Goal: Information Seeking & Learning: Learn about a topic

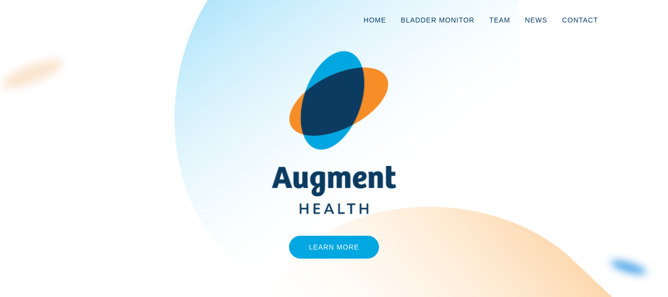
click at [443, 196] on h1 at bounding box center [334, 132] width 543 height 163
drag, startPoint x: 330, startPoint y: 245, endPoint x: 392, endPoint y: 230, distance: 63.6
click at [330, 245] on link "Learn More" at bounding box center [334, 247] width 90 height 23
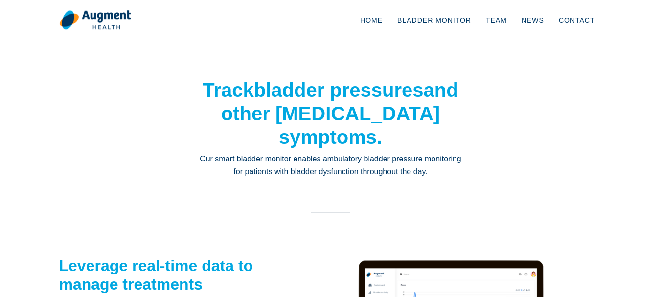
click at [325, 159] on p "Our smart bladder monitor enables ambulatory bladder pressure monitoring for pa…" at bounding box center [331, 166] width 264 height 26
drag, startPoint x: 325, startPoint y: 159, endPoint x: 419, endPoint y: 161, distance: 94.4
click at [419, 161] on p "Our smart bladder monitor enables ambulatory bladder pressure monitoring for pa…" at bounding box center [331, 166] width 264 height 26
